Goal: Information Seeking & Learning: Find specific fact

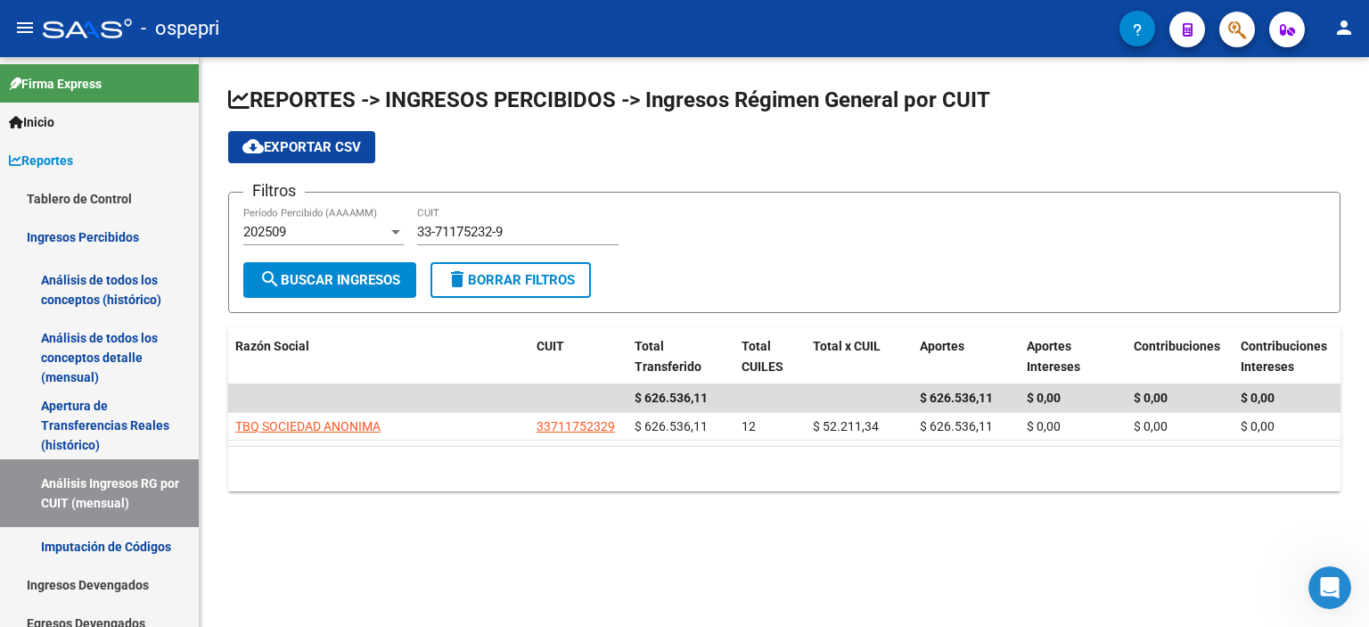
click at [788, 231] on div "Filtros 202509 Período Percibido (AAAAMM) 33-71175232-9 CUIT" at bounding box center [784, 234] width 1082 height 55
drag, startPoint x: 1205, startPoint y: 253, endPoint x: 1194, endPoint y: 253, distance: 11.6
click at [1201, 253] on div "Filtros 202509 Período Percibido (AAAAMM) 33-71175232-9 CUIT" at bounding box center [784, 234] width 1082 height 55
click at [449, 238] on div "33-71175232-9 CUIT" at bounding box center [517, 226] width 201 height 38
click at [447, 225] on input "33-71175232-9" at bounding box center [517, 232] width 201 height 16
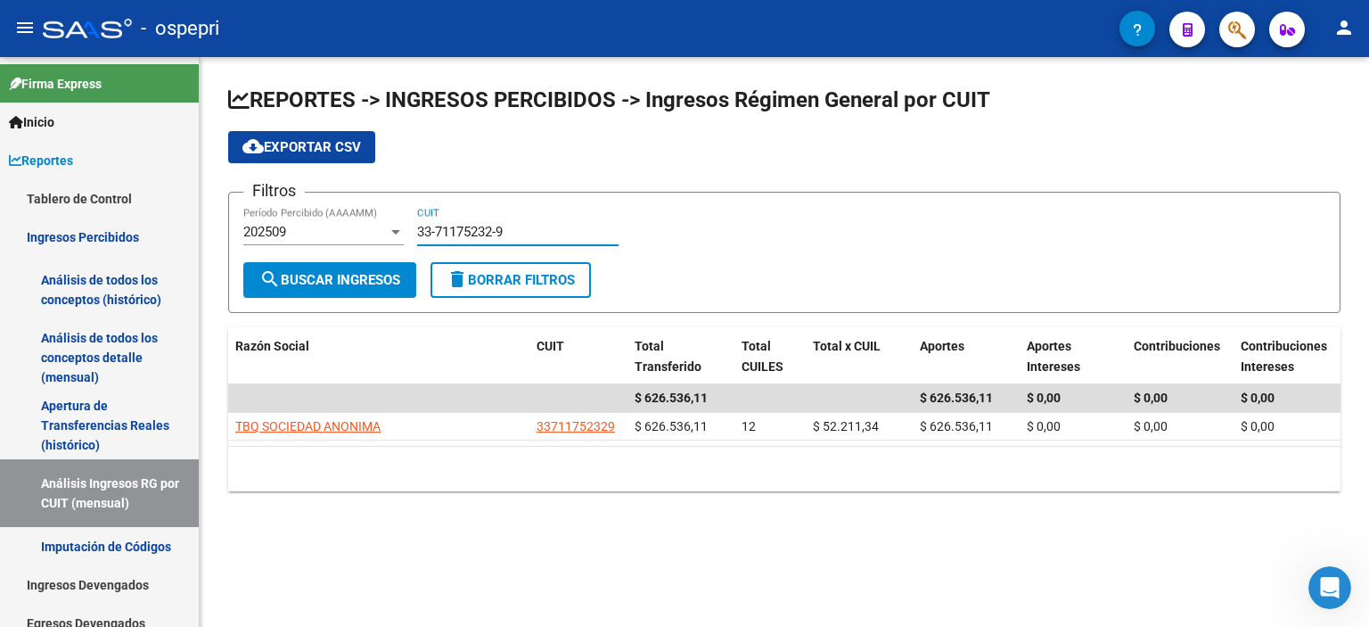
click at [447, 225] on input "33-71175232-9" at bounding box center [517, 232] width 201 height 16
paste input
click at [335, 286] on span "search Buscar Ingresos" at bounding box center [329, 280] width 141 height 16
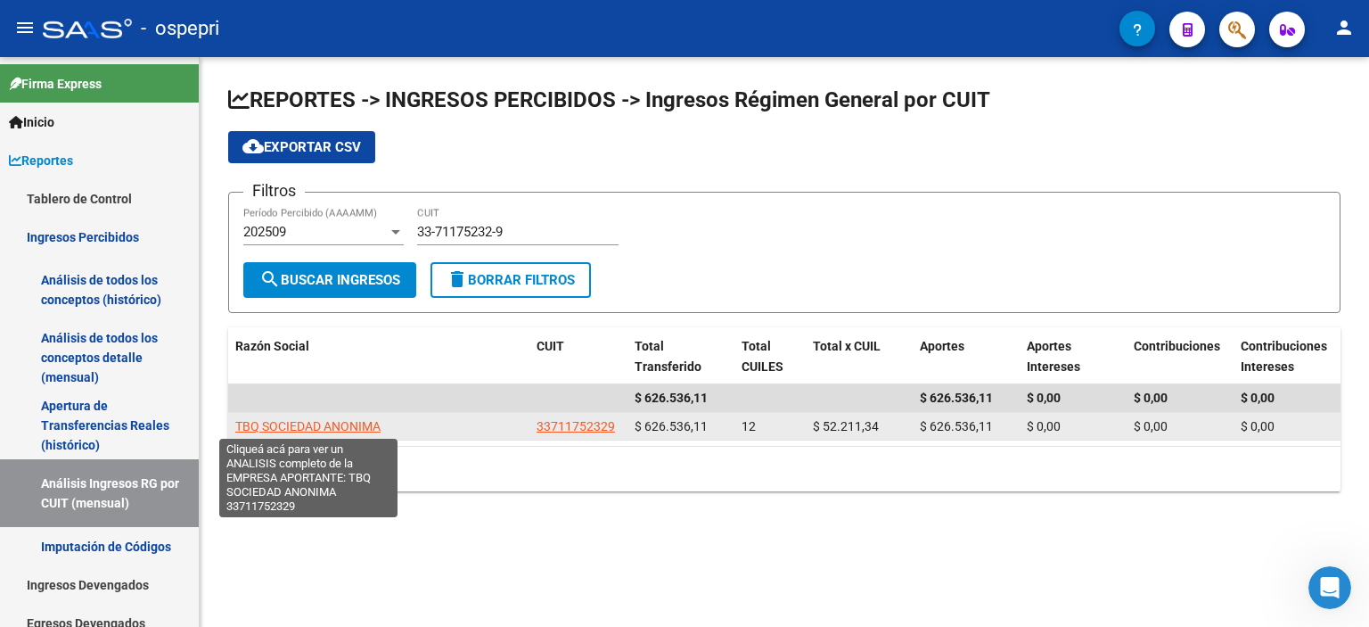
click at [310, 419] on span "TBQ SOCIEDAD ANONIMA" at bounding box center [307, 426] width 145 height 14
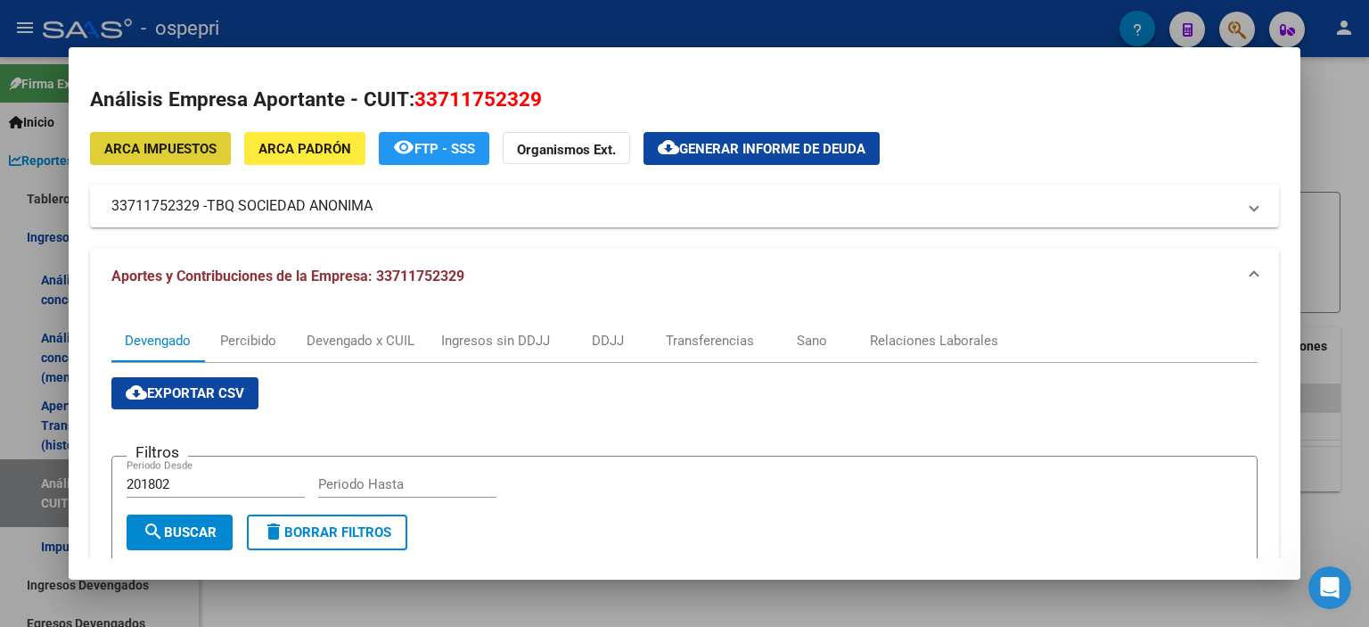
click at [1326, 271] on div at bounding box center [684, 313] width 1369 height 627
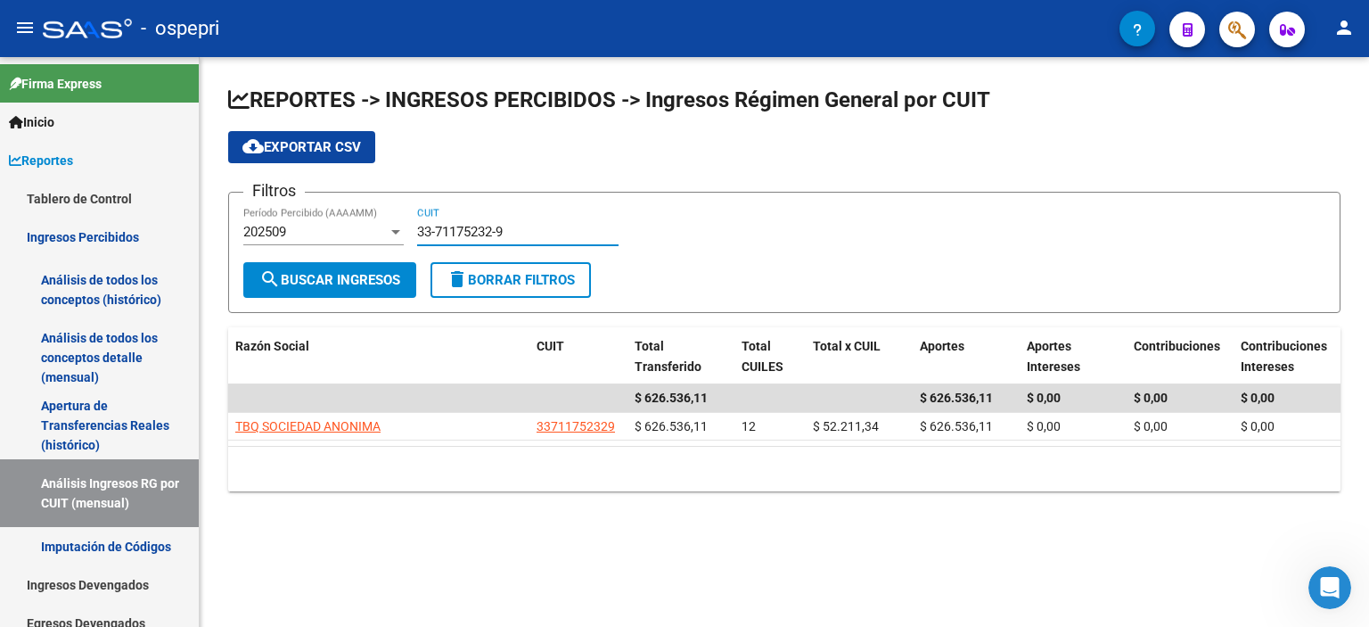
click at [483, 232] on input "33-71175232-9" at bounding box center [517, 232] width 201 height 16
paste input "0-71146235-6"
type input "30-71146235-6"
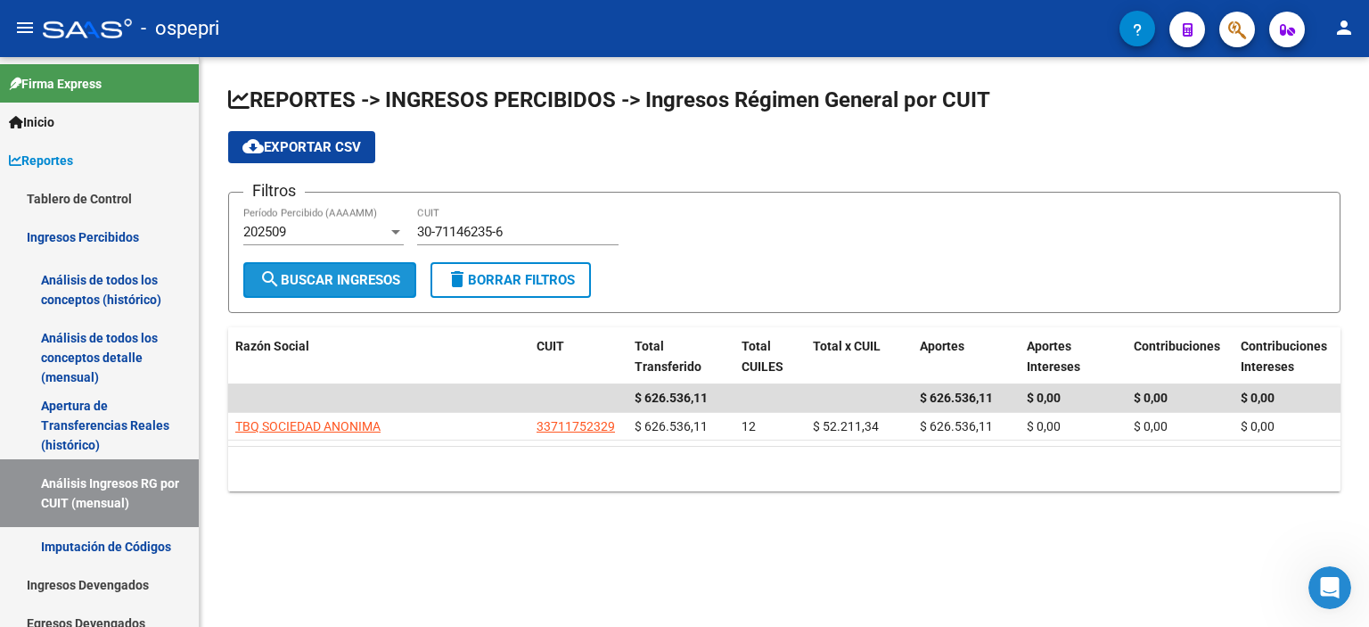
click at [353, 276] on span "search Buscar Ingresos" at bounding box center [329, 280] width 141 height 16
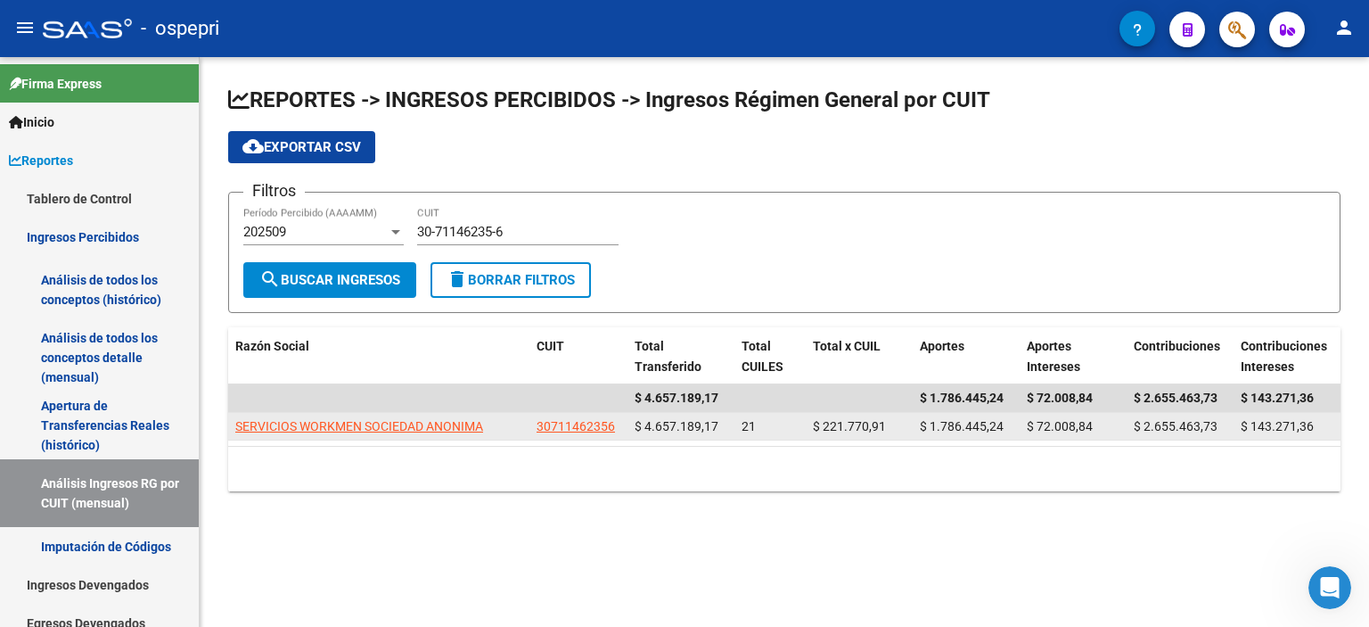
click at [355, 413] on datatable-body-cell "SERVICIOS WORKMEN SOCIEDAD ANONIMA" at bounding box center [378, 427] width 301 height 28
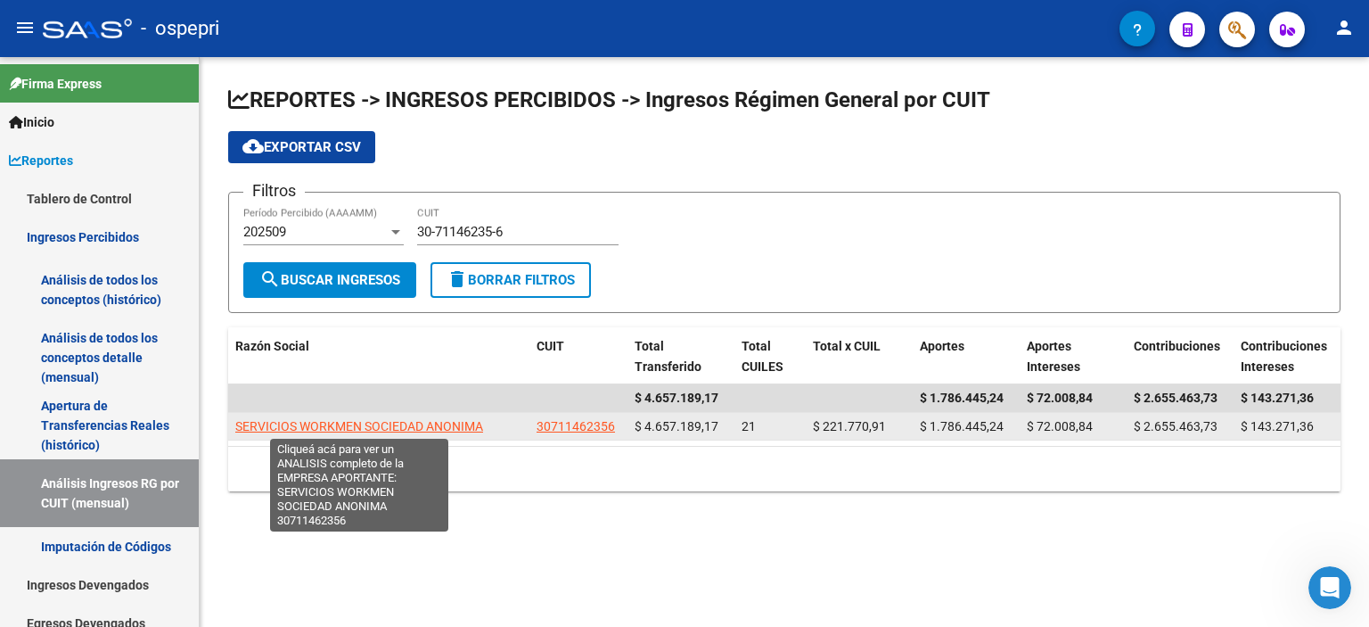
click at [351, 419] on span "SERVICIOS WORKMEN SOCIEDAD ANONIMA" at bounding box center [359, 426] width 248 height 14
type textarea "30711462356"
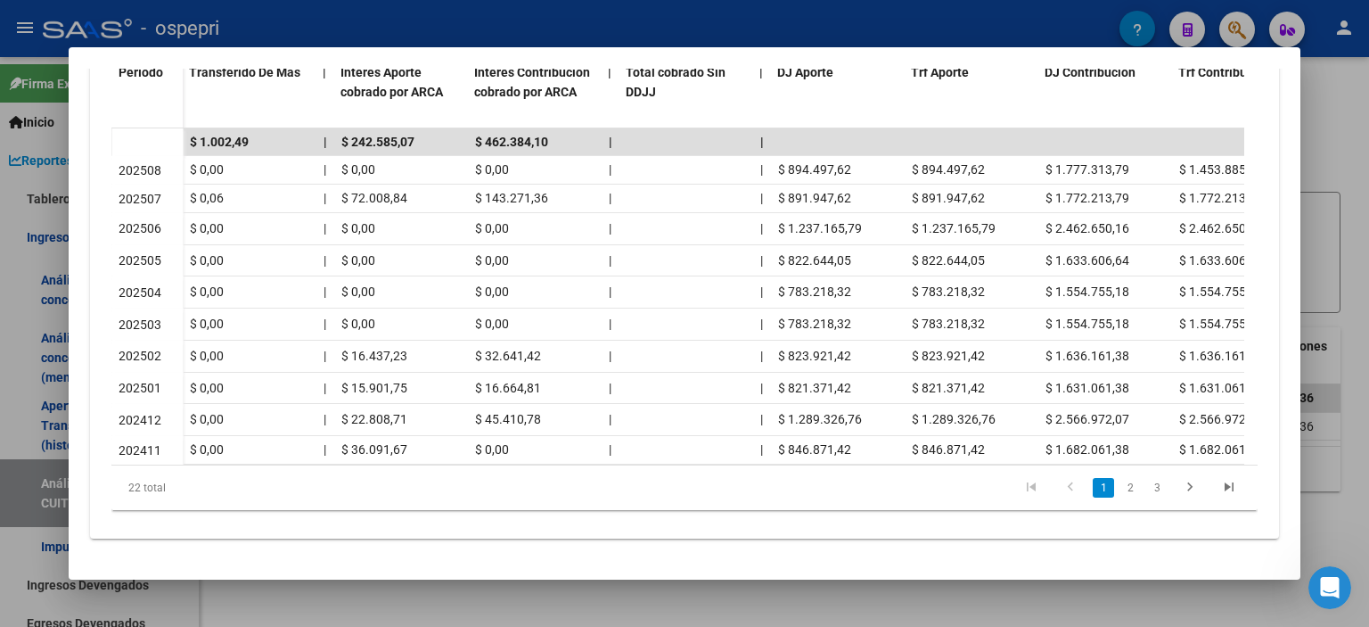
scroll to position [0, 1069]
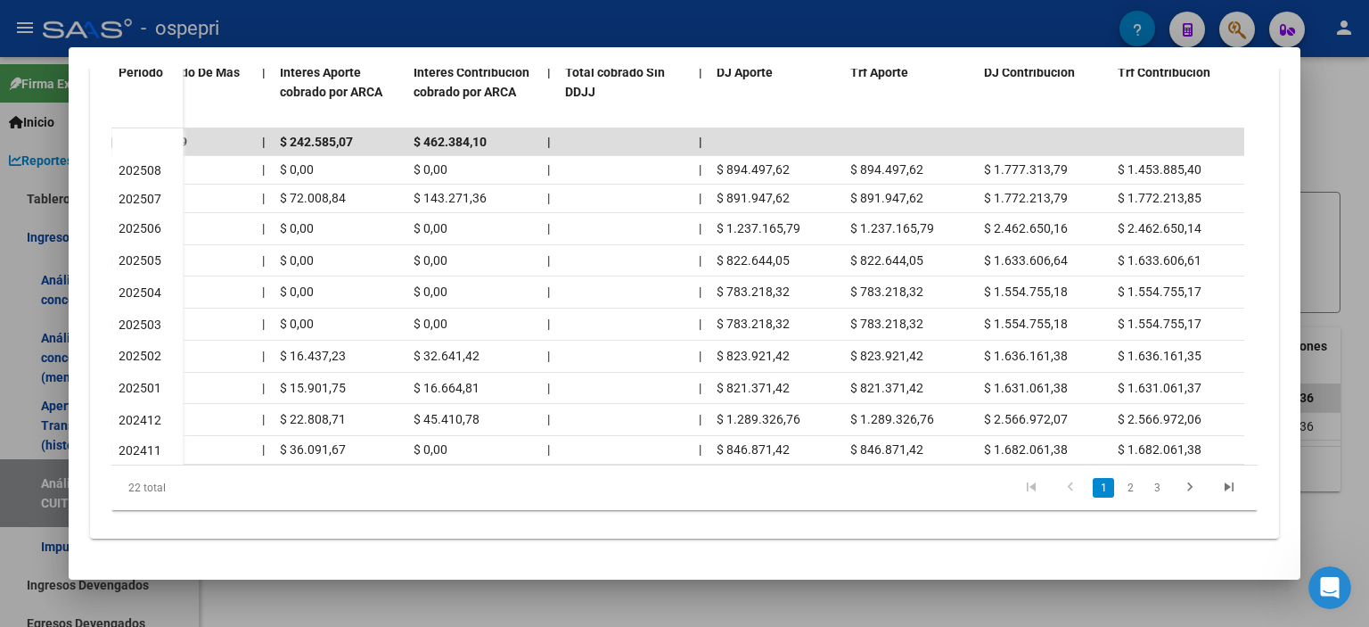
click at [1345, 185] on div at bounding box center [684, 313] width 1369 height 627
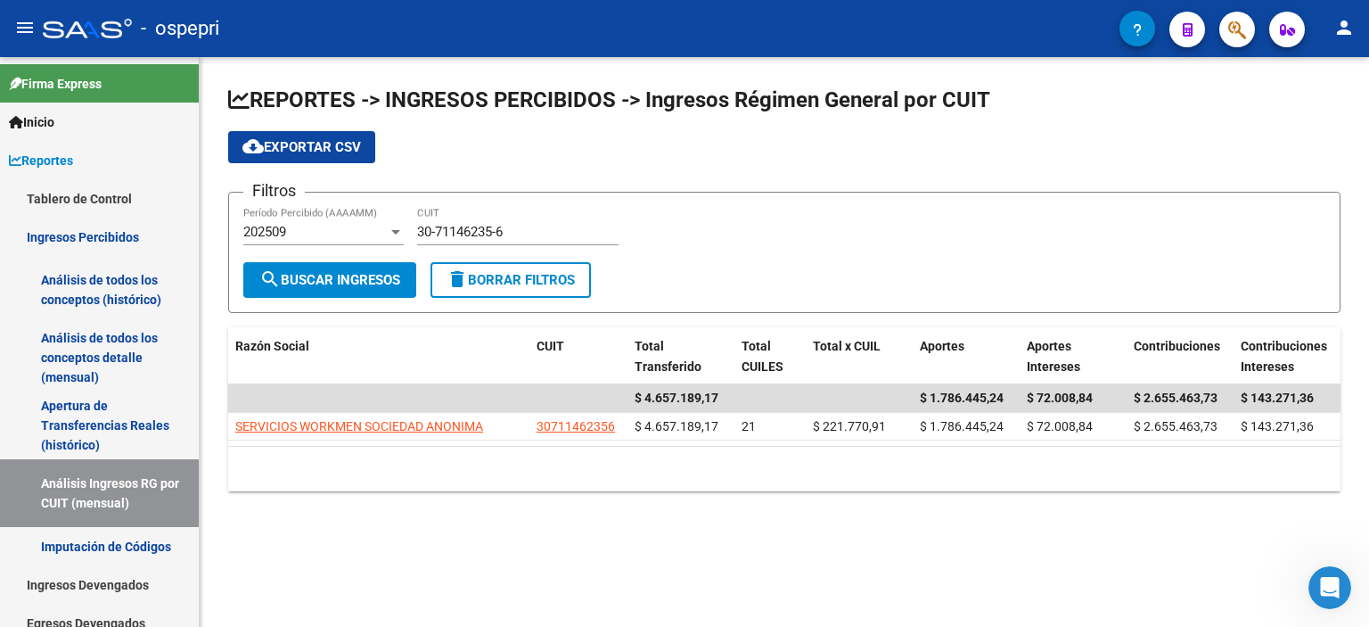
click at [1291, 262] on form "Filtros 202509 Período Percibido (AAAAMM) 30-71146235-6 CUIT search Buscar Ingr…" at bounding box center [784, 252] width 1112 height 121
click at [488, 237] on input "30-71146235-6" at bounding box center [517, 232] width 201 height 16
paste input "0937701-5"
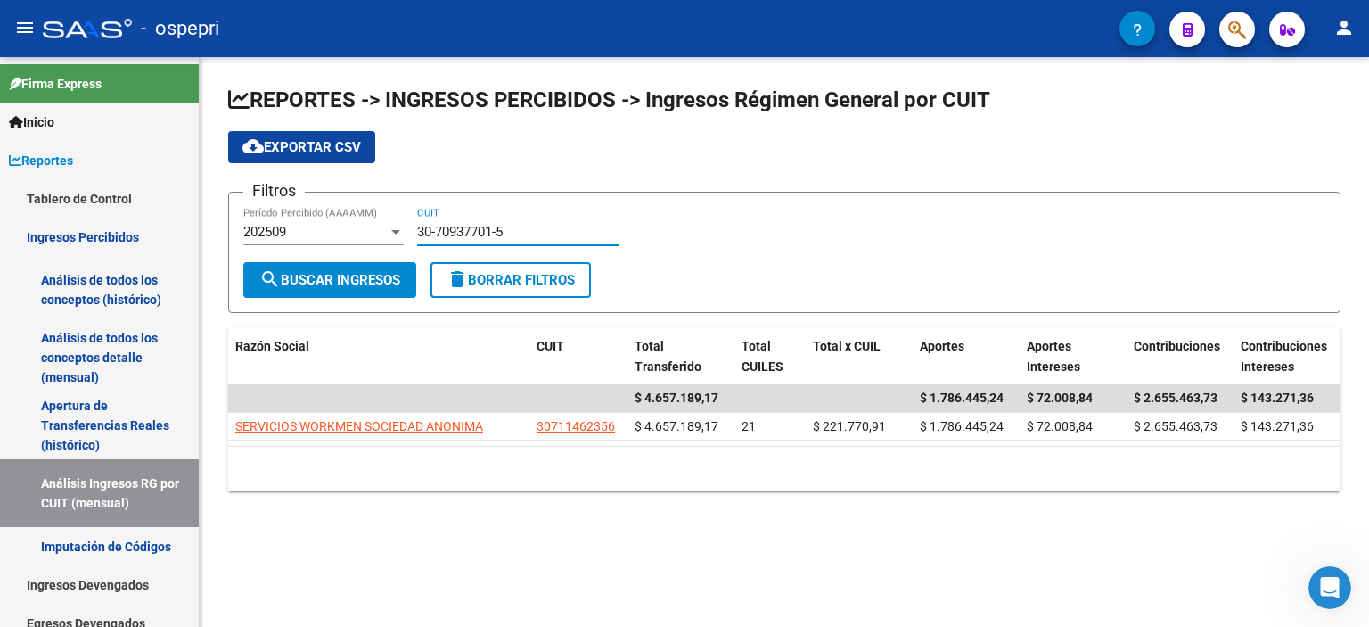
type input "30-70937701-5"
click at [327, 277] on span "search Buscar Ingresos" at bounding box center [329, 280] width 141 height 16
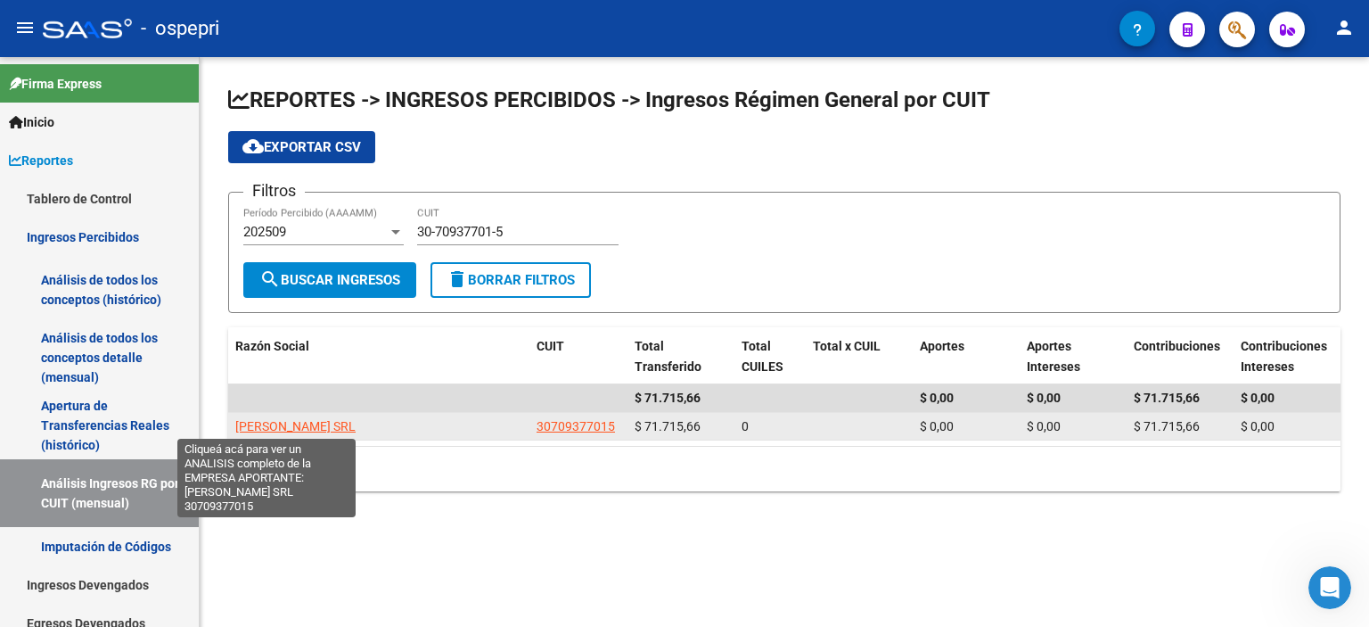
click at [281, 420] on span "[PERSON_NAME] SRL" at bounding box center [295, 426] width 120 height 14
type textarea "30709377015"
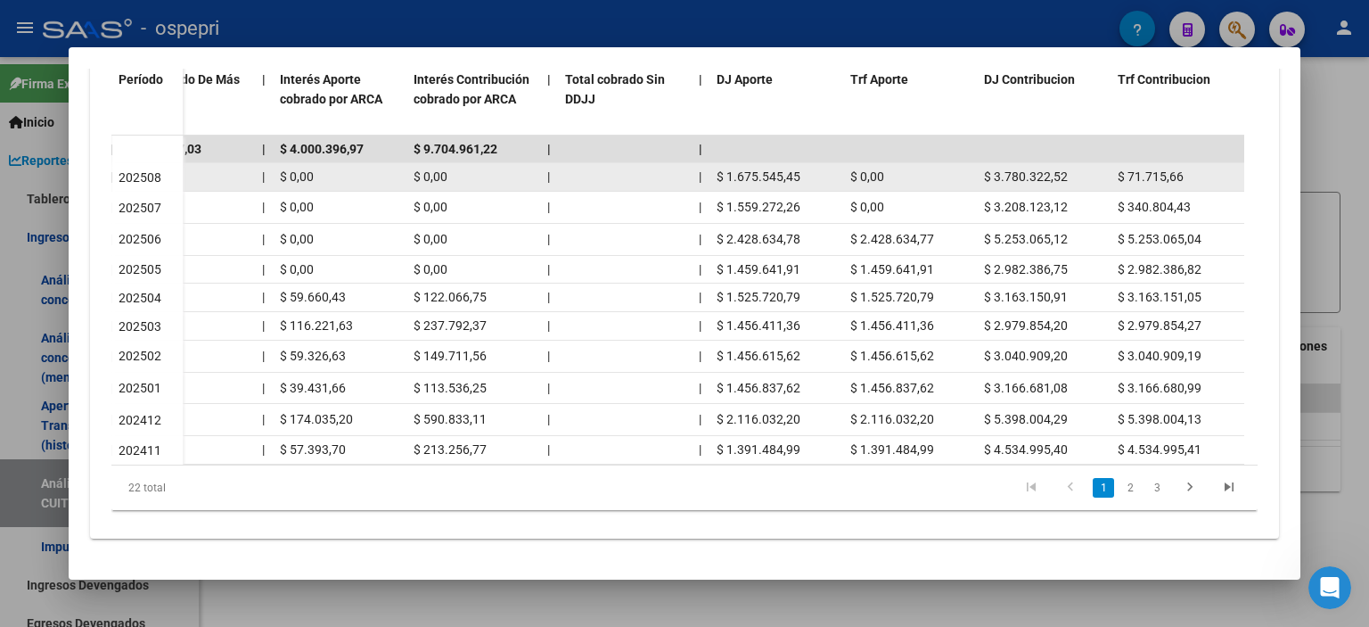
drag, startPoint x: 801, startPoint y: 166, endPoint x: 710, endPoint y: 167, distance: 91.8
click at [710, 167] on datatable-body-cell "$ 1.675.545,45" at bounding box center [777, 177] width 134 height 28
copy span "$ 1.675.545,45"
drag, startPoint x: 1082, startPoint y: 160, endPoint x: 981, endPoint y: 168, distance: 101.9
click at [981, 168] on datatable-body-cell "$ 3.780.322,52" at bounding box center [1044, 177] width 134 height 28
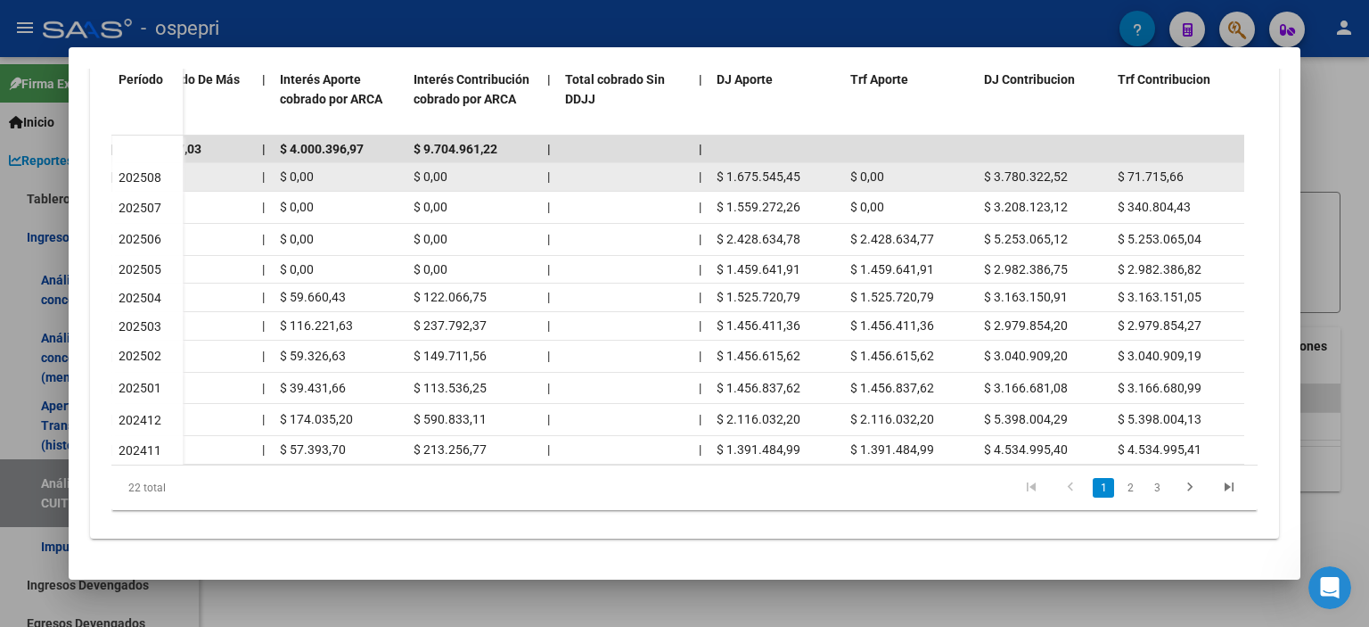
copy span "$ 3.780.322,52"
